Goal: Transaction & Acquisition: Purchase product/service

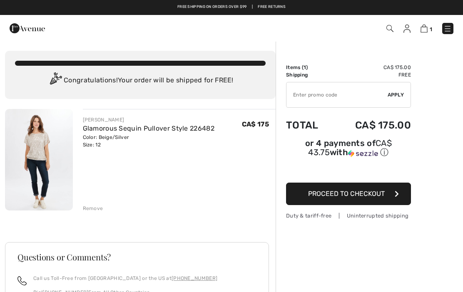
click at [428, 31] on img at bounding box center [424, 29] width 7 height 8
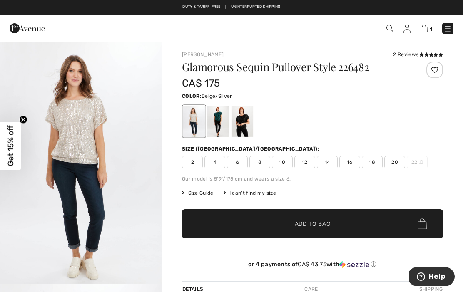
click at [401, 29] on span "1" at bounding box center [327, 28] width 254 height 11
click at [388, 29] on img at bounding box center [389, 28] width 7 height 7
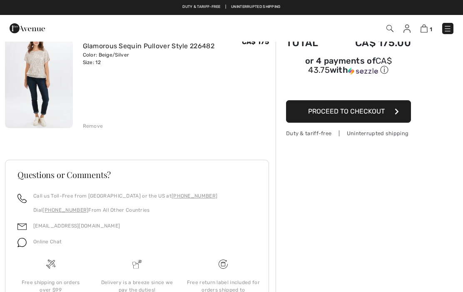
click at [451, 25] on img at bounding box center [448, 29] width 8 height 8
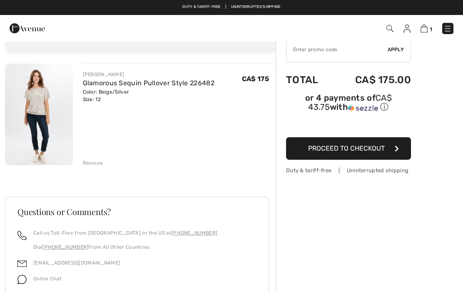
scroll to position [15, 0]
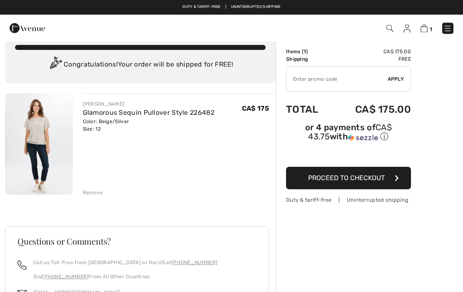
click at [448, 27] on img at bounding box center [448, 29] width 8 height 8
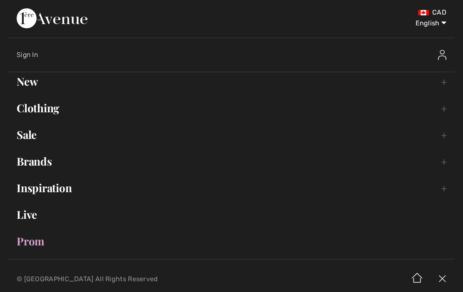
click at [42, 107] on link "Clothing Toggle submenu" at bounding box center [231, 108] width 446 height 18
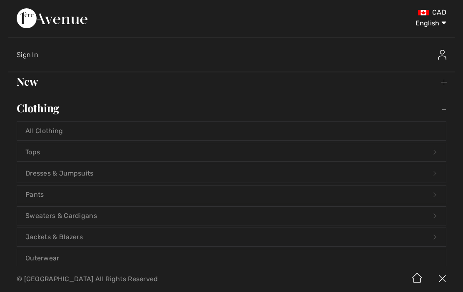
click at [33, 151] on link "Tops Open submenu" at bounding box center [231, 152] width 429 height 18
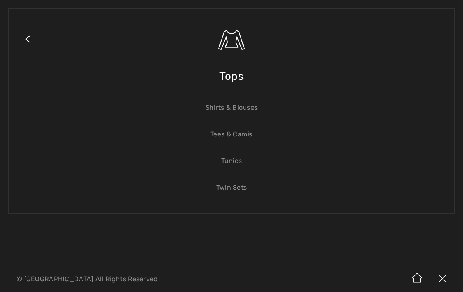
click at [245, 110] on link "Shirts & Blouses" at bounding box center [231, 108] width 429 height 18
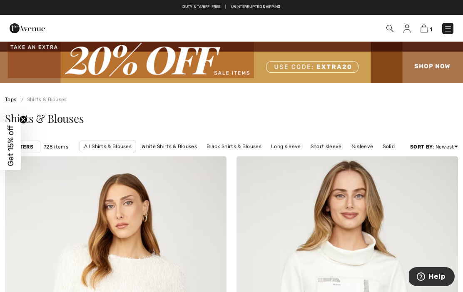
click at [180, 145] on link "White Shirts & Blouses" at bounding box center [169, 146] width 64 height 11
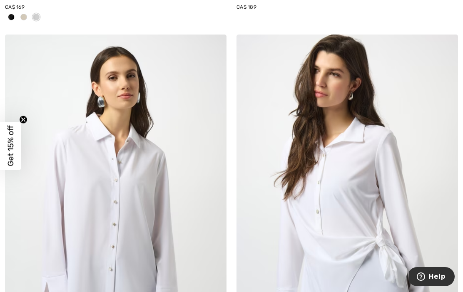
scroll to position [1637, 0]
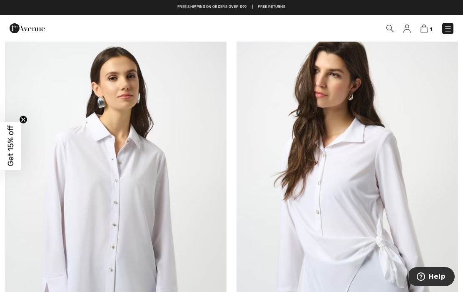
click at [96, 130] on img at bounding box center [116, 201] width 222 height 332
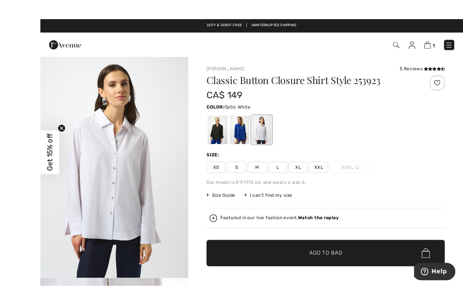
scroll to position [7, 0]
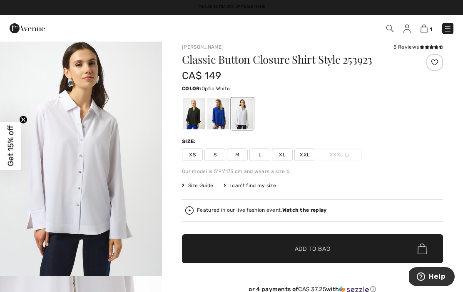
click at [220, 121] on div at bounding box center [218, 113] width 22 height 31
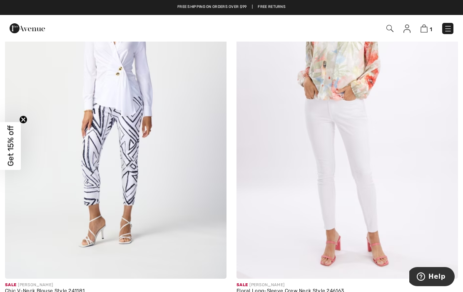
scroll to position [4057, 0]
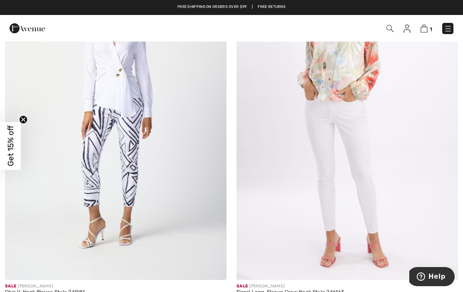
click at [117, 92] on img at bounding box center [116, 114] width 222 height 332
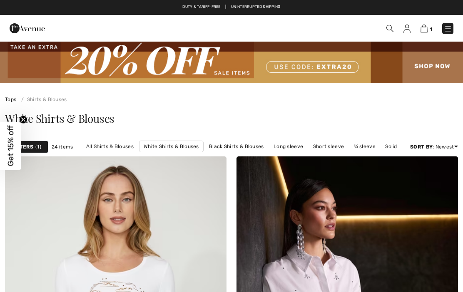
checkbox input "true"
click at [239, 145] on link "Black Shirts & Blouses" at bounding box center [236, 146] width 63 height 11
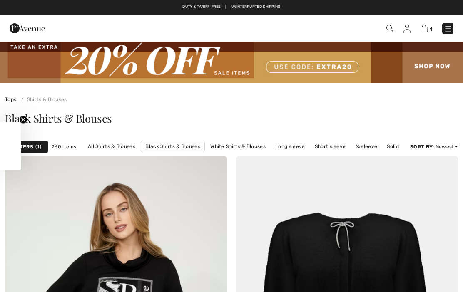
checkbox input "true"
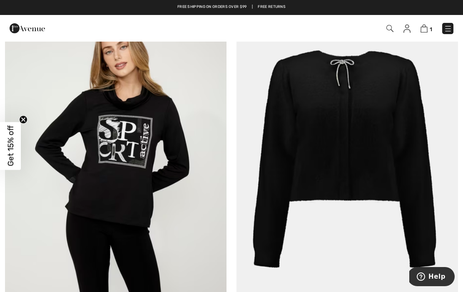
scroll to position [162, 0]
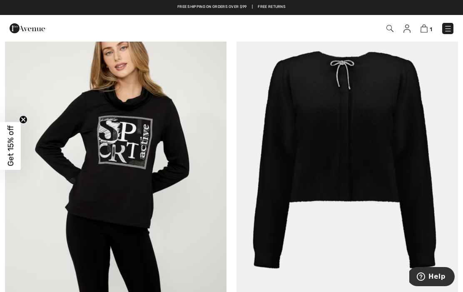
click at [355, 81] on img at bounding box center [348, 161] width 222 height 332
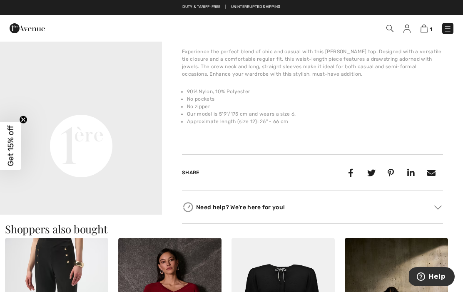
scroll to position [260, 0]
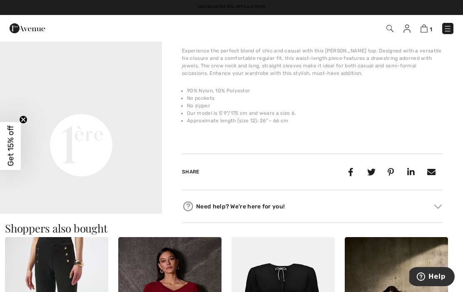
click at [87, 105] on video "Your browser does not support the video tag." at bounding box center [81, 64] width 162 height 81
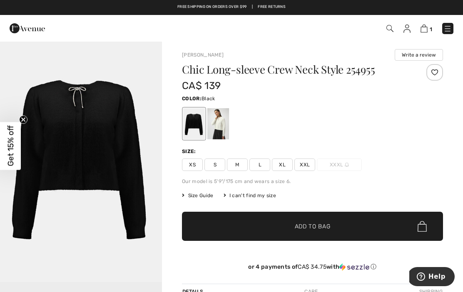
scroll to position [0, 0]
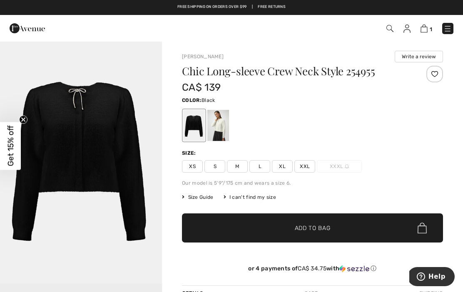
click at [73, 129] on img "1 / 1" at bounding box center [81, 162] width 162 height 243
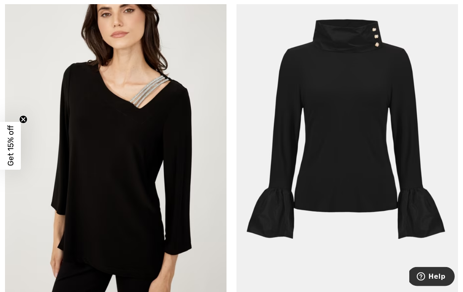
scroll to position [4341, 0]
click at [122, 156] on img at bounding box center [116, 140] width 222 height 332
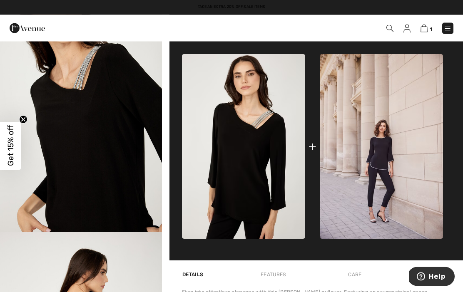
scroll to position [295, 0]
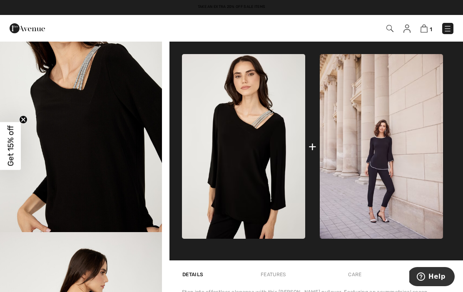
click at [398, 172] on img at bounding box center [381, 146] width 123 height 185
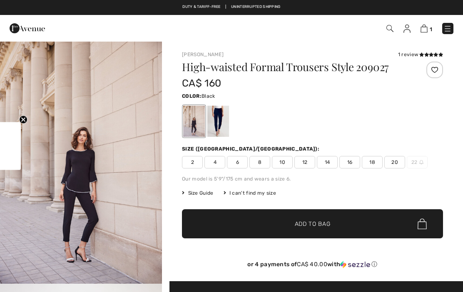
checkbox input "true"
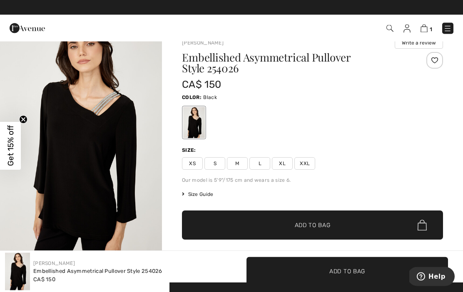
scroll to position [14, 0]
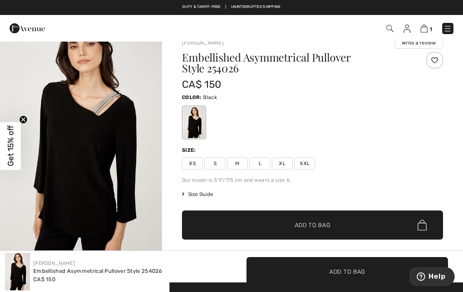
click at [265, 163] on span "L" at bounding box center [259, 163] width 21 height 12
click at [313, 233] on span "✔ Added to Bag Add to Bag" at bounding box center [312, 225] width 261 height 29
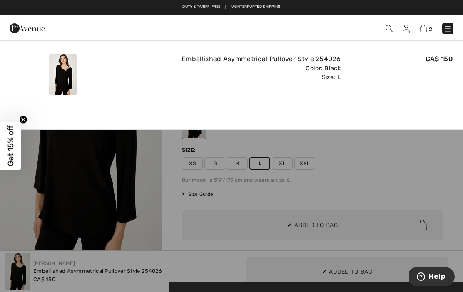
scroll to position [0, 0]
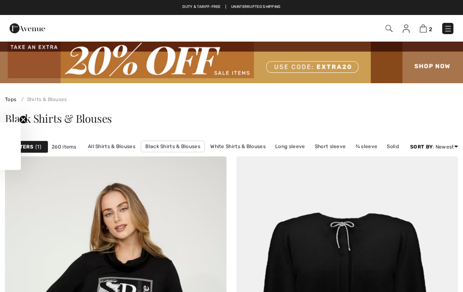
checkbox input "true"
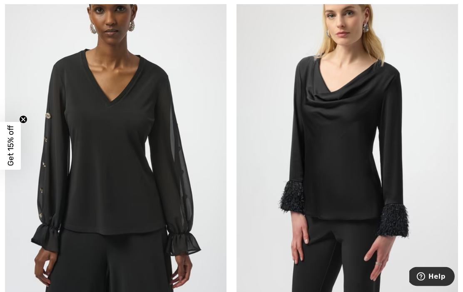
scroll to position [5939, 0]
click at [402, 184] on img at bounding box center [348, 132] width 222 height 332
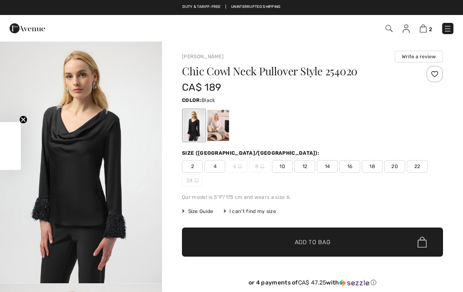
checkbox input "true"
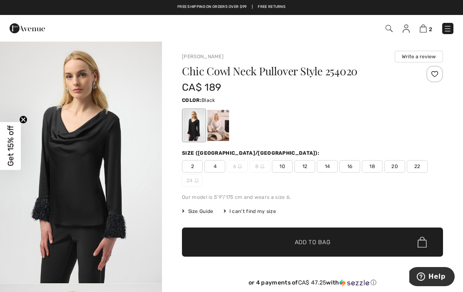
click at [281, 165] on span "10" at bounding box center [282, 166] width 21 height 12
click at [219, 122] on div at bounding box center [218, 125] width 22 height 31
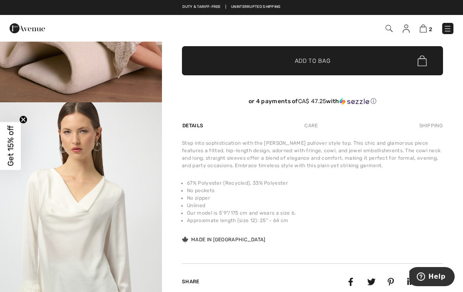
scroll to position [176, 0]
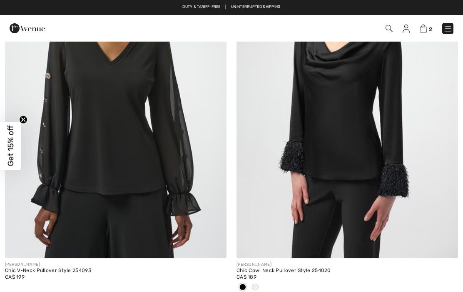
checkbox input "true"
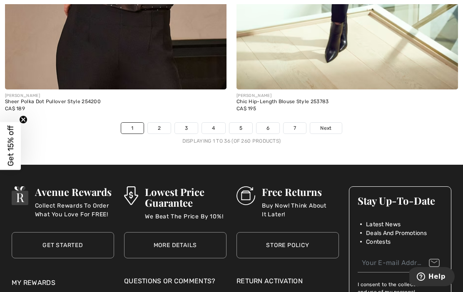
scroll to position [6907, 0]
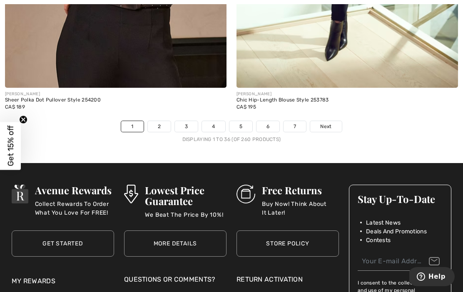
click at [159, 121] on link "2" at bounding box center [159, 126] width 23 height 11
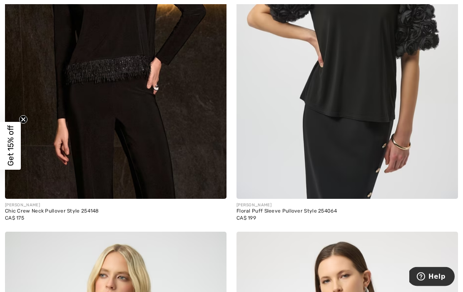
scroll to position [1805, 0]
click at [102, 100] on img at bounding box center [116, 33] width 222 height 332
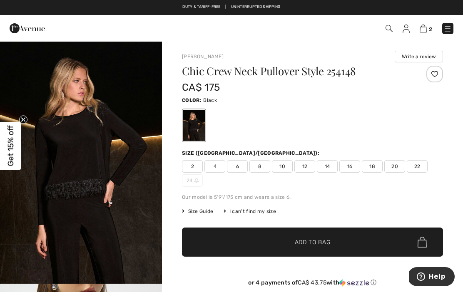
click at [306, 169] on span "12" at bounding box center [304, 166] width 21 height 12
click at [309, 166] on span "12" at bounding box center [304, 166] width 21 height 12
click at [317, 250] on span "✔ Added to Bag Add to Bag" at bounding box center [312, 242] width 261 height 29
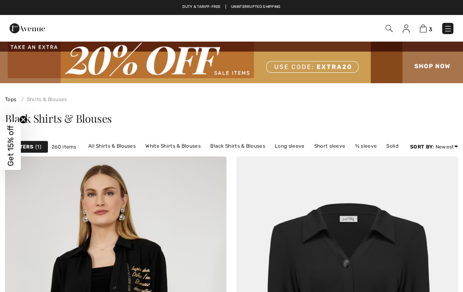
checkbox input "true"
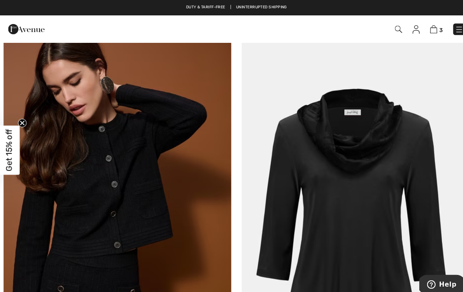
scroll to position [3926, 0]
click at [425, 25] on img at bounding box center [423, 29] width 7 height 8
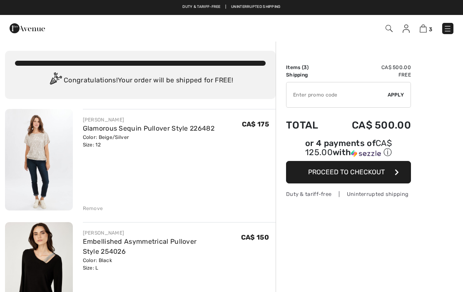
checkbox input "true"
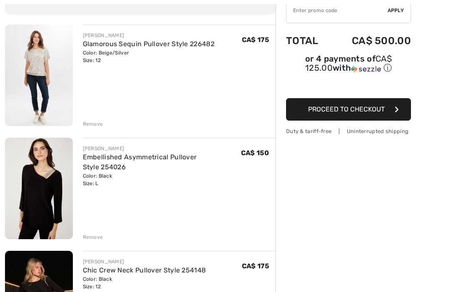
scroll to position [85, 0]
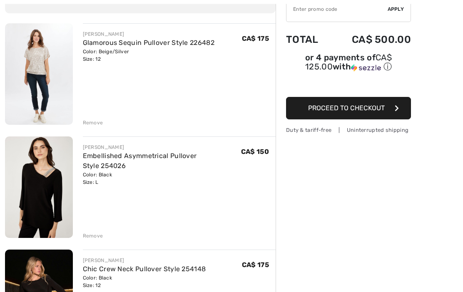
click at [92, 123] on div "Remove" at bounding box center [93, 123] width 20 height 7
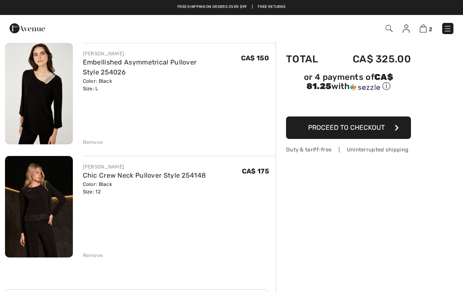
scroll to position [0, 0]
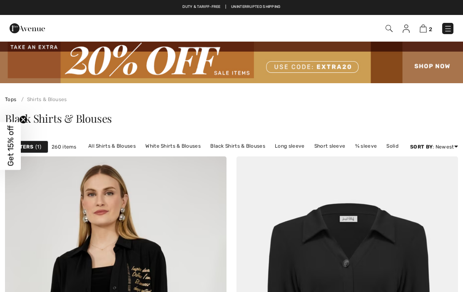
checkbox input "true"
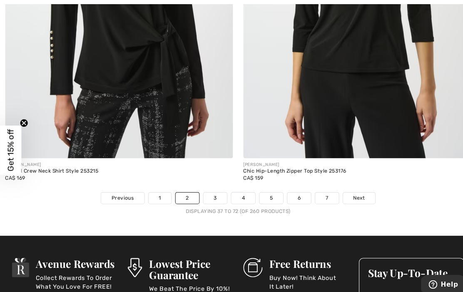
scroll to position [6855, 0]
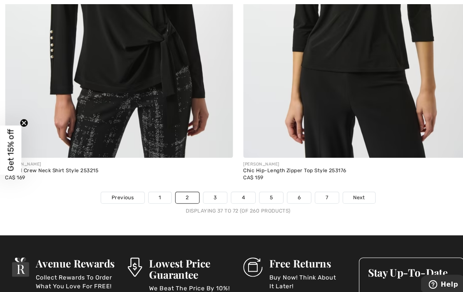
click at [152, 187] on link "1" at bounding box center [156, 192] width 22 height 11
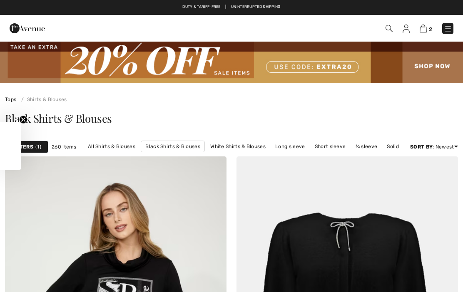
checkbox input "true"
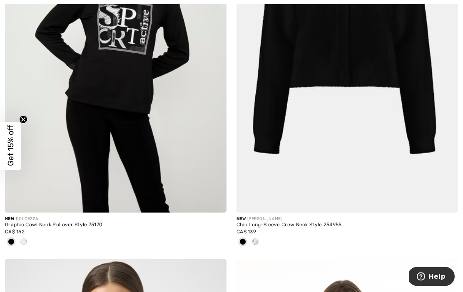
scroll to position [276, 0]
click at [391, 107] on img at bounding box center [348, 46] width 222 height 332
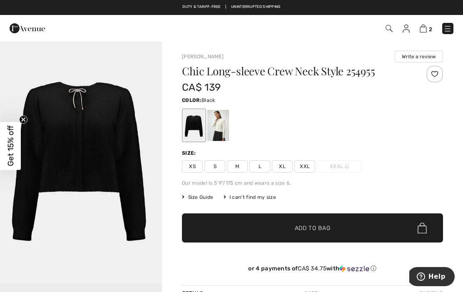
click at [265, 168] on span "L" at bounding box center [259, 166] width 21 height 12
click at [251, 228] on span "✔ Added to Bag Add to Bag" at bounding box center [312, 228] width 261 height 29
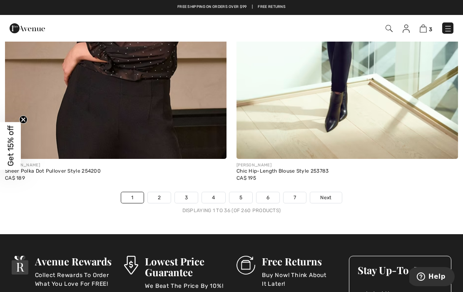
scroll to position [6831, 0]
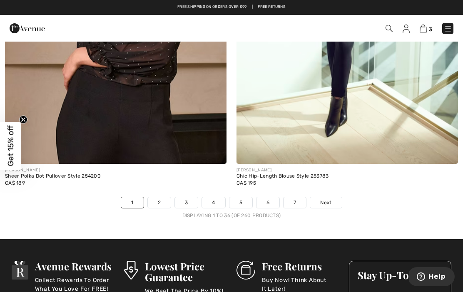
click at [196, 197] on link "3" at bounding box center [186, 202] width 23 height 11
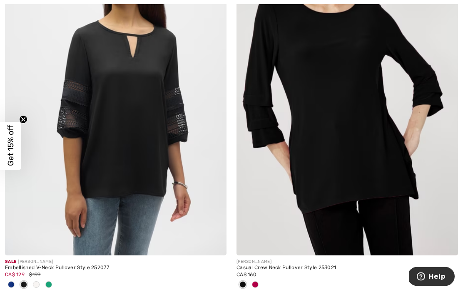
scroll to position [4405, 0]
click at [117, 155] on img at bounding box center [116, 89] width 222 height 332
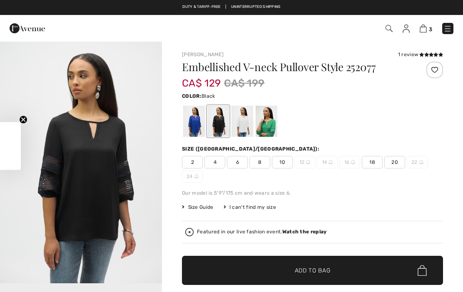
checkbox input "true"
click at [249, 126] on div at bounding box center [243, 121] width 22 height 31
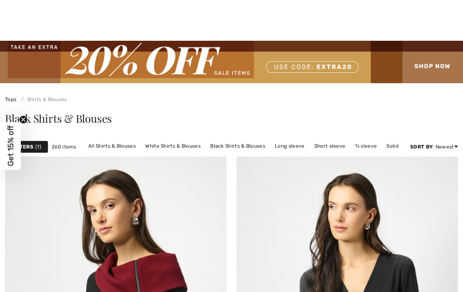
checkbox input "true"
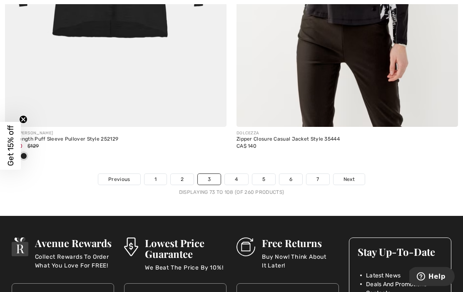
scroll to position [6895, 0]
click at [238, 176] on link "4" at bounding box center [236, 179] width 23 height 11
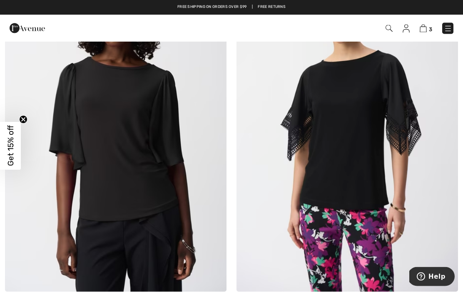
scroll to position [2542, 0]
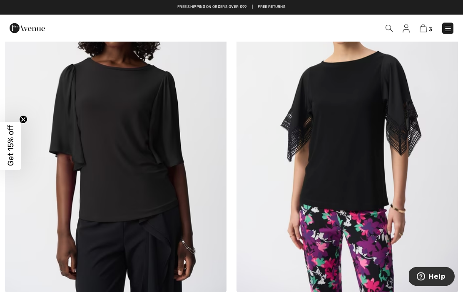
click at [354, 177] on img at bounding box center [348, 127] width 222 height 332
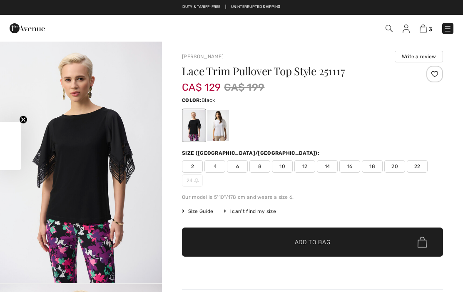
checkbox input "true"
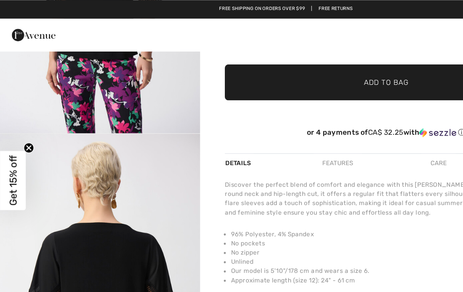
scroll to position [167, 0]
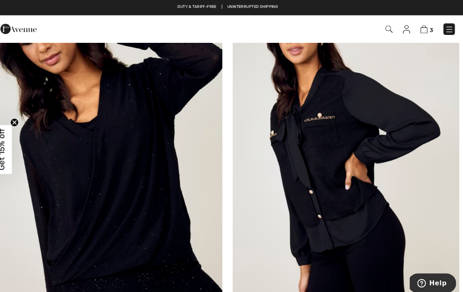
scroll to position [4399, 0]
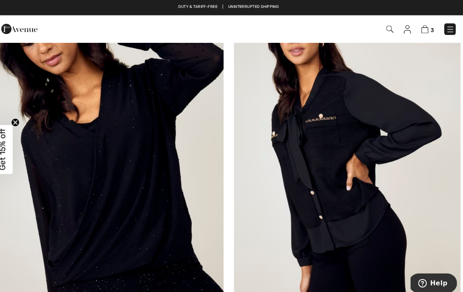
click at [112, 177] on img at bounding box center [116, 164] width 222 height 332
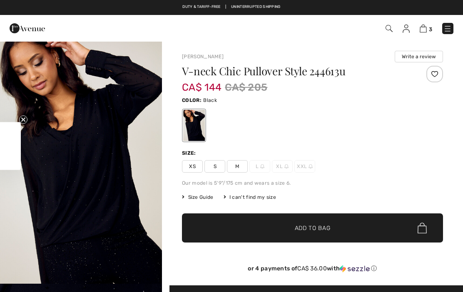
checkbox input "true"
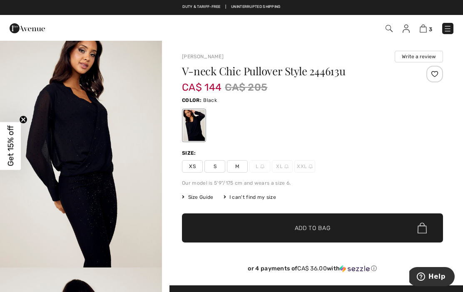
scroll to position [502, 0]
click at [43, 198] on img "3 / 5" at bounding box center [81, 146] width 162 height 243
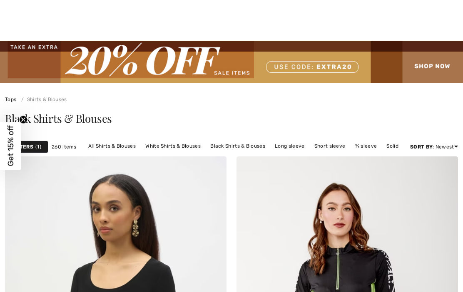
checkbox input "true"
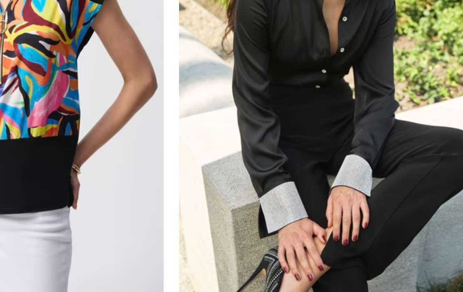
scroll to position [6467, 0]
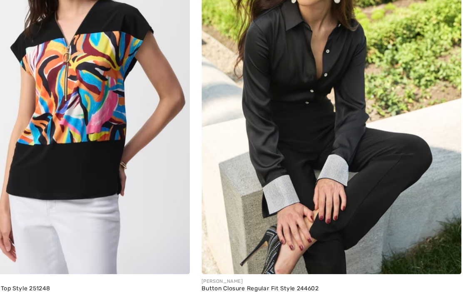
click at [295, 122] on img at bounding box center [348, 79] width 222 height 332
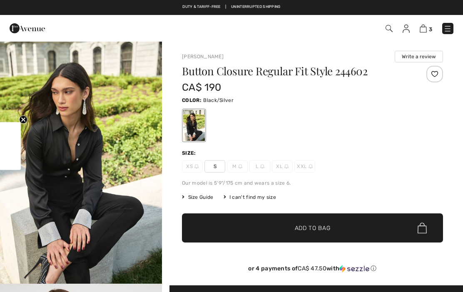
checkbox input "true"
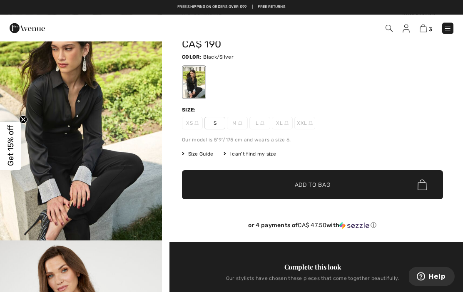
scroll to position [32, 0]
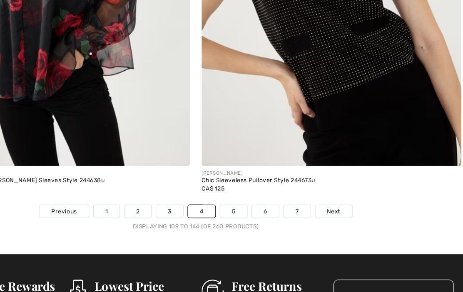
scroll to position [6966, 0]
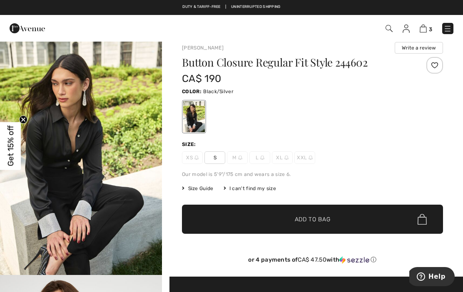
scroll to position [9, 0]
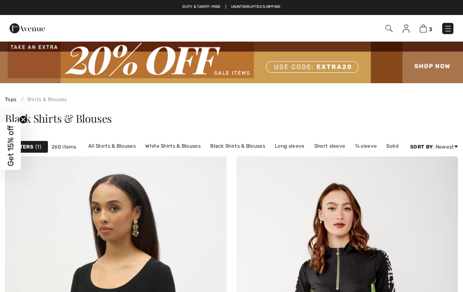
checkbox input "true"
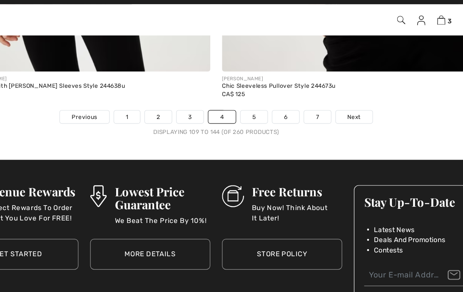
scroll to position [7005, 0]
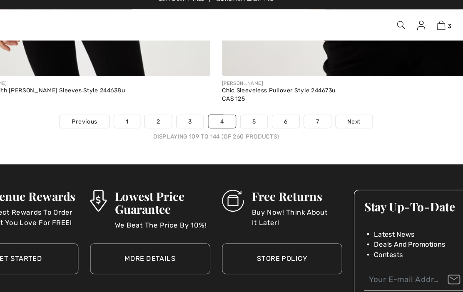
click at [252, 105] on link "5" at bounding box center [263, 110] width 23 height 11
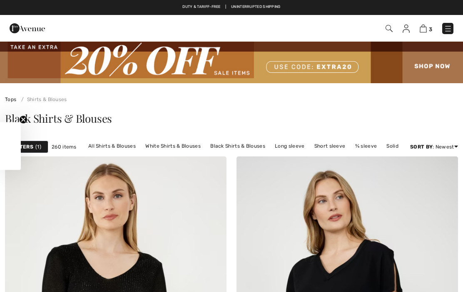
checkbox input "true"
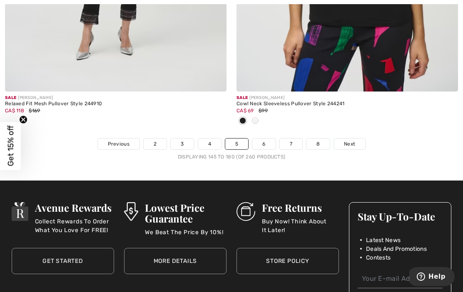
scroll to position [6934, 0]
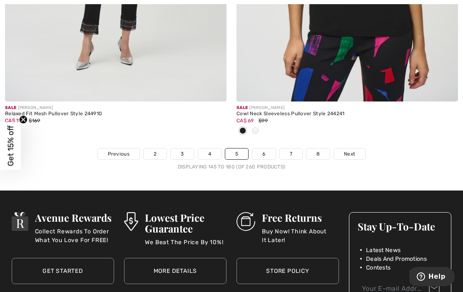
click at [266, 149] on link "6" at bounding box center [263, 154] width 23 height 11
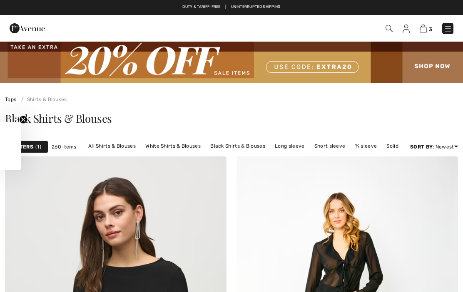
checkbox input "true"
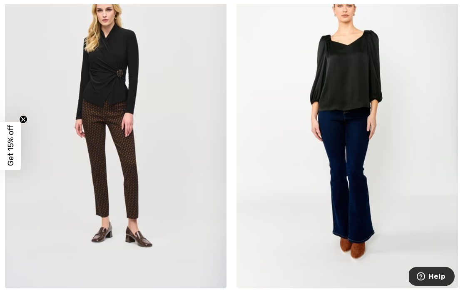
scroll to position [4837, 0]
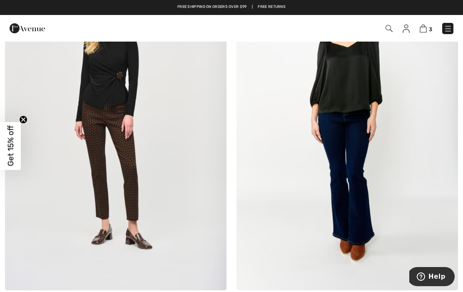
click at [90, 139] on img at bounding box center [116, 124] width 222 height 332
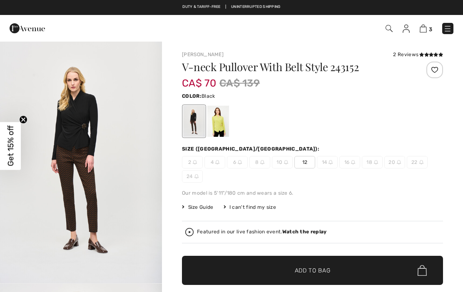
checkbox input "true"
click at [218, 125] on div at bounding box center [218, 121] width 22 height 31
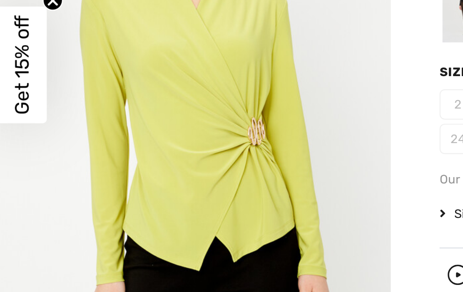
scroll to position [8, 0]
click at [99, 77] on img "1 / 4" at bounding box center [81, 153] width 162 height 243
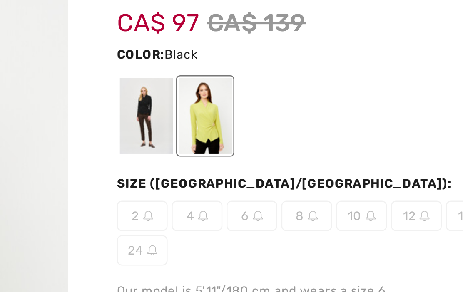
click at [183, 106] on div at bounding box center [194, 121] width 22 height 31
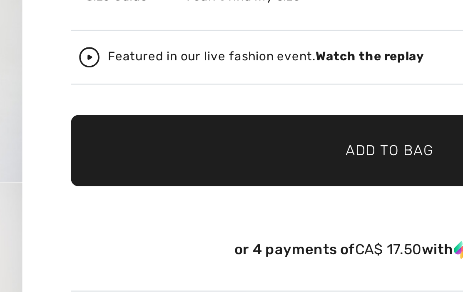
scroll to position [61, 0]
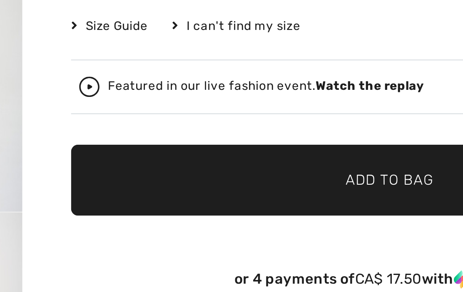
click at [182, 195] on span "✔ Added to Bag Add to Bag" at bounding box center [312, 209] width 261 height 29
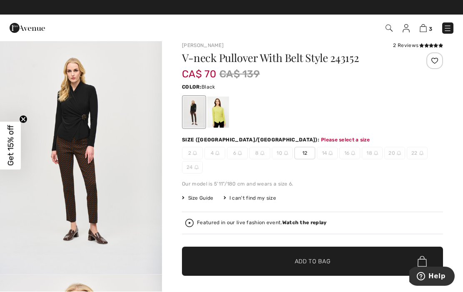
scroll to position [9, 0]
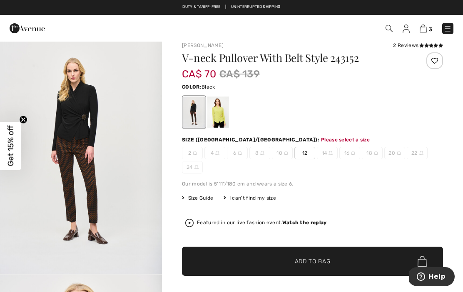
click at [309, 152] on span "12" at bounding box center [304, 153] width 21 height 12
click at [290, 259] on span "✔ Added to Bag" at bounding box center [300, 261] width 51 height 9
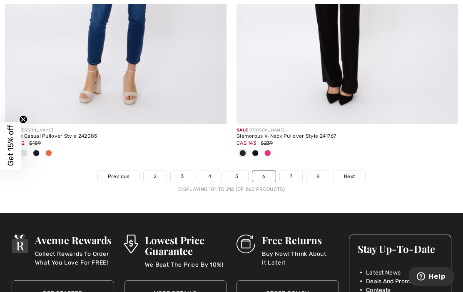
scroll to position [6884, 0]
click at [297, 171] on link "7" at bounding box center [291, 176] width 22 height 11
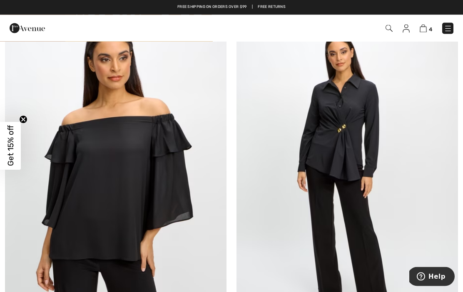
scroll to position [2498, 0]
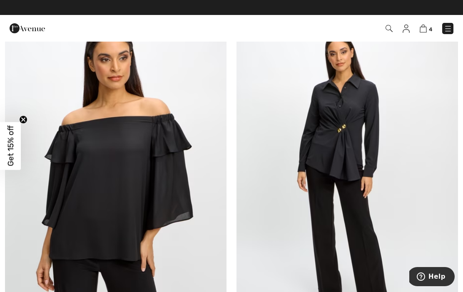
click at [350, 138] on img at bounding box center [348, 171] width 222 height 332
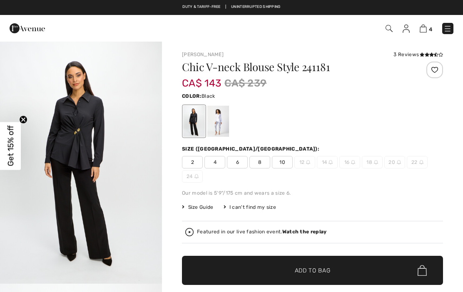
checkbox input "true"
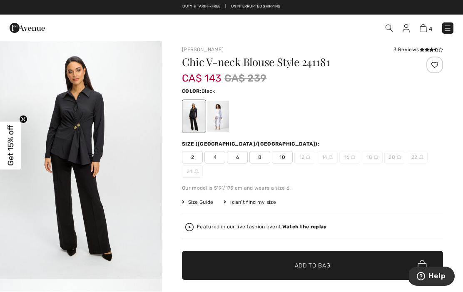
scroll to position [5, 0]
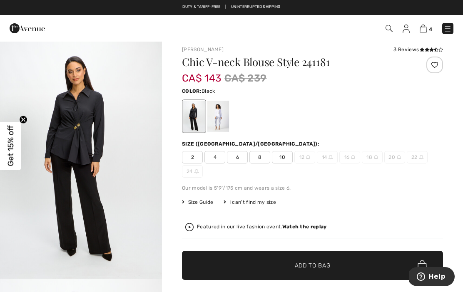
click at [223, 115] on div at bounding box center [218, 116] width 22 height 31
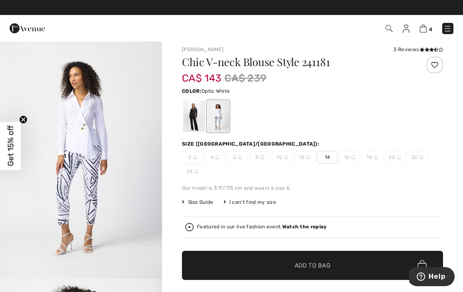
click at [193, 115] on div at bounding box center [194, 116] width 22 height 31
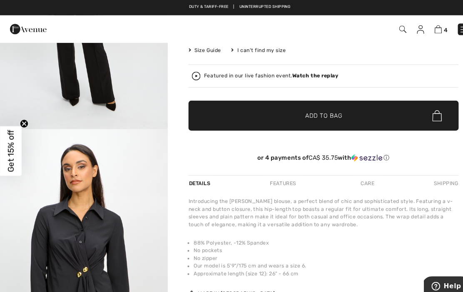
scroll to position [152, 0]
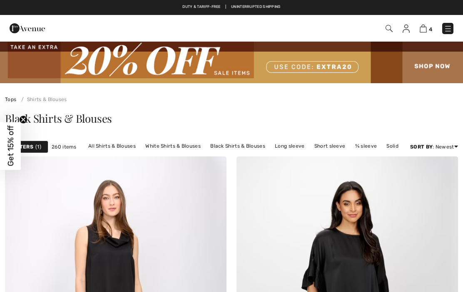
checkbox input "true"
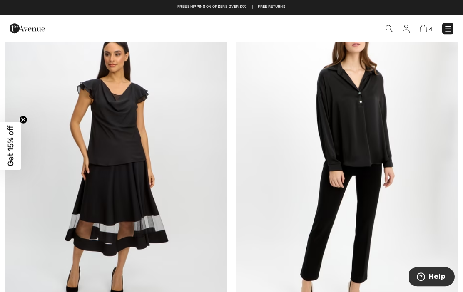
scroll to position [2883, 0]
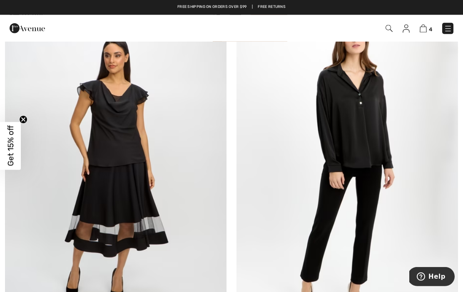
click at [368, 127] on img at bounding box center [348, 165] width 222 height 332
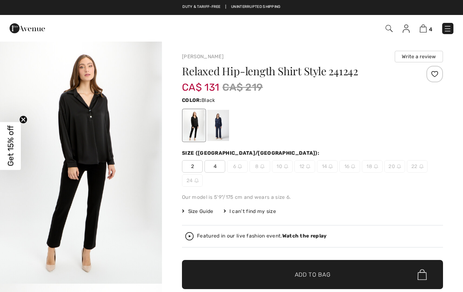
checkbox input "true"
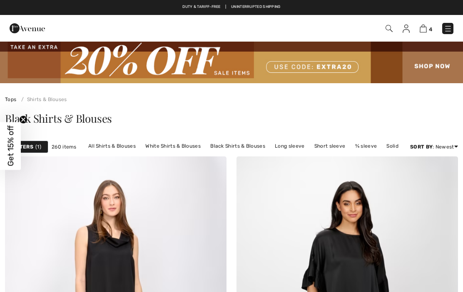
checkbox input "true"
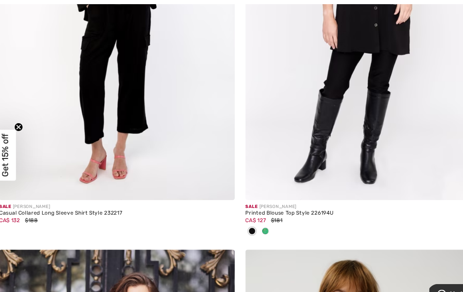
scroll to position [6483, 0]
click at [154, 141] on img at bounding box center [116, 21] width 222 height 332
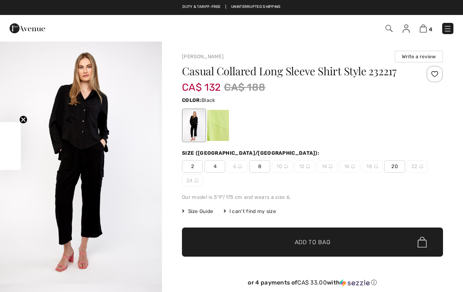
checkbox input "true"
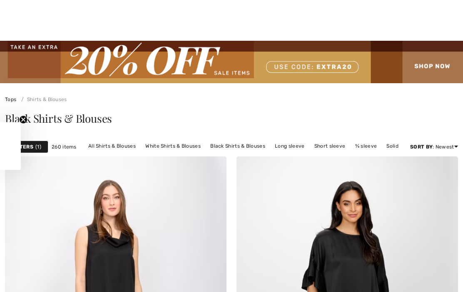
checkbox input "true"
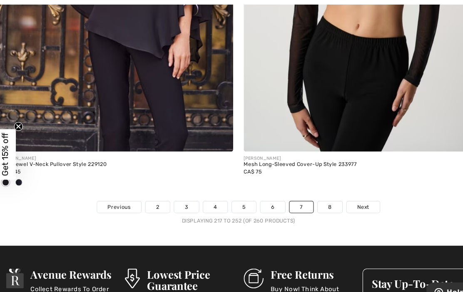
scroll to position [6906, 0]
click at [314, 191] on link "8" at bounding box center [318, 196] width 23 height 11
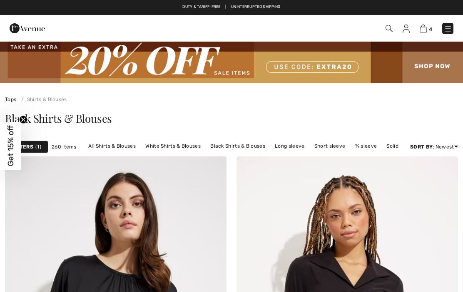
checkbox input "true"
